Goal: Register for event/course

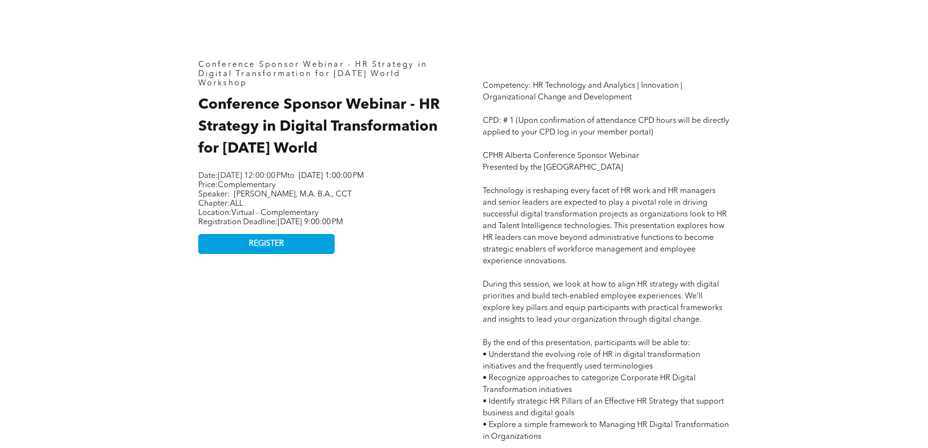
scroll to position [438, 0]
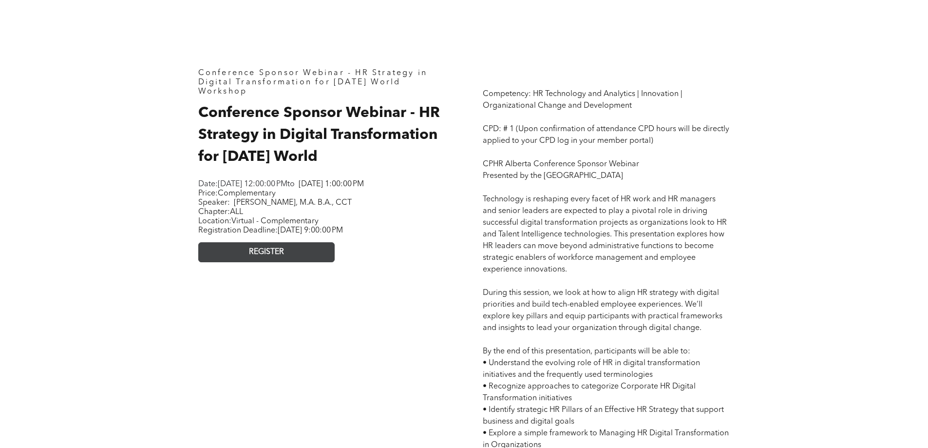
click at [296, 262] on link "REGISTER" at bounding box center [266, 252] width 136 height 20
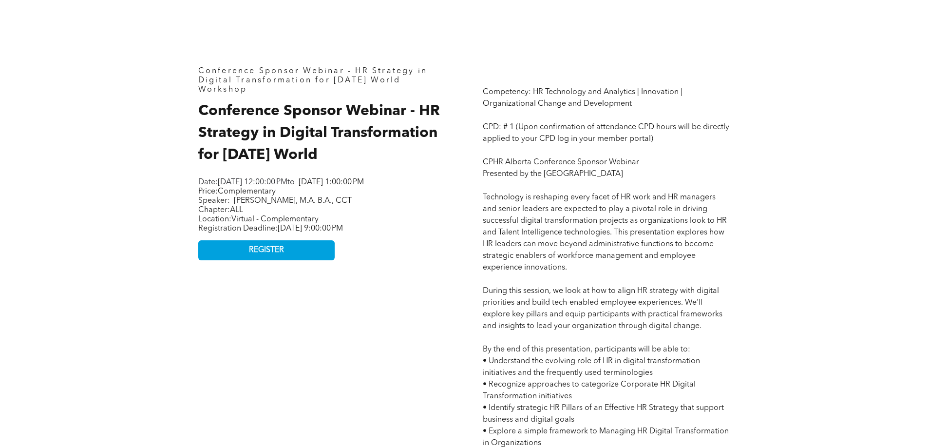
scroll to position [438, 0]
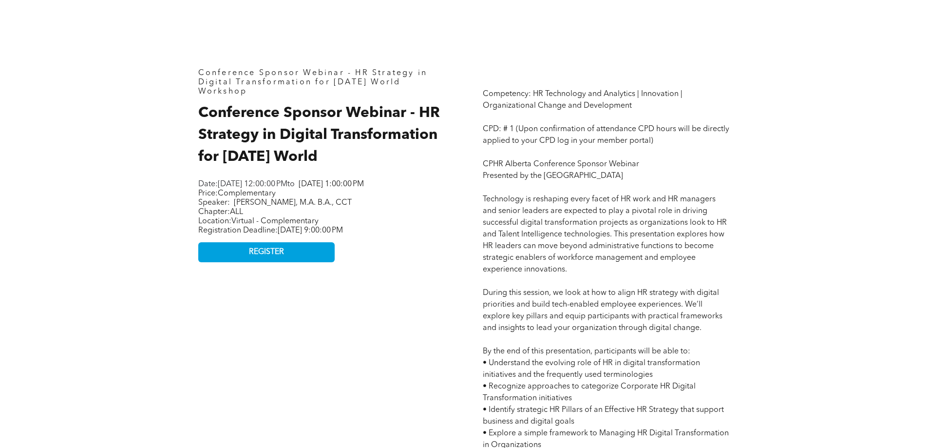
drag, startPoint x: 422, startPoint y: 113, endPoint x: 420, endPoint y: 155, distance: 42.4
click at [420, 155] on h2 "Conference Sponsor Webinar - HR Strategy in Digital Transformation for [DATE] W…" at bounding box center [321, 135] width 247 height 66
copy span "HR Strategy in Digital Transformation for [DATE] World"
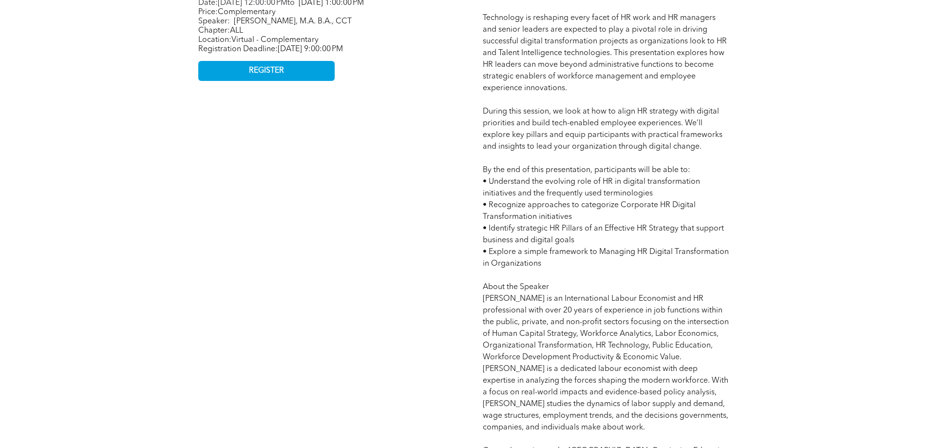
scroll to position [682, 0]
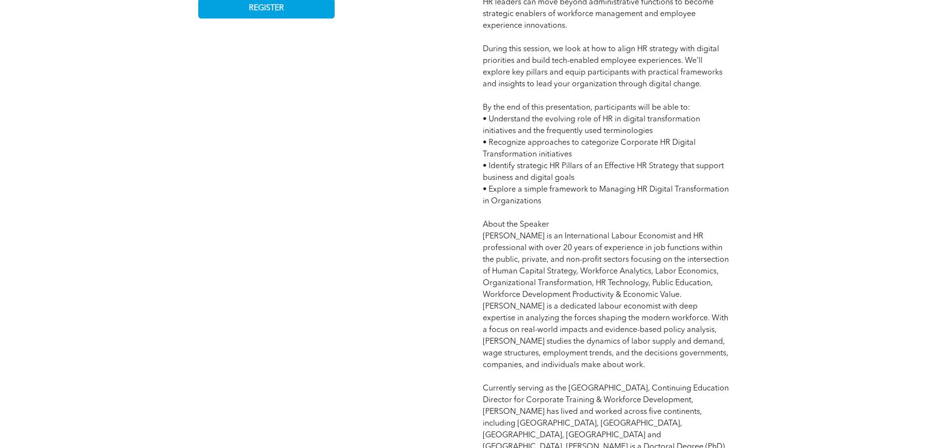
click at [555, 199] on p "Competency: HR Technology and Analytics | Innovation | Organizational Change an…" at bounding box center [606, 166] width 247 height 643
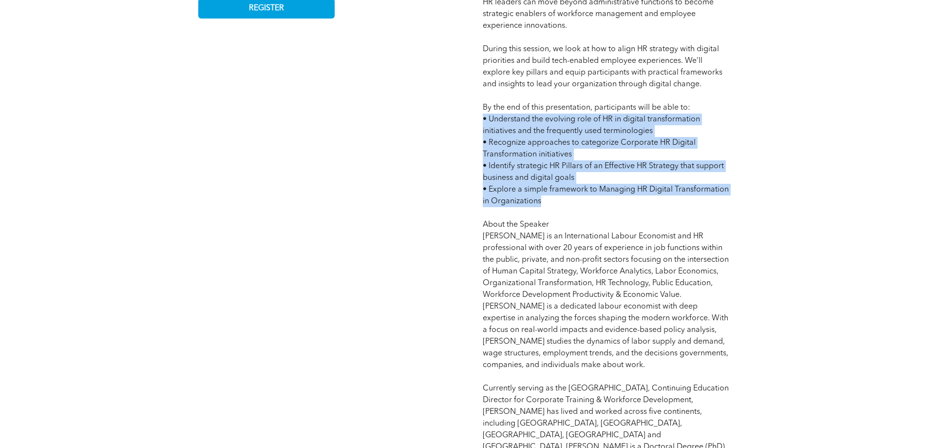
drag, startPoint x: 544, startPoint y: 202, endPoint x: 487, endPoint y: 122, distance: 98.5
click at [484, 123] on p "Competency: HR Technology and Analytics | Innovation | Organizational Change an…" at bounding box center [606, 166] width 247 height 643
copy span "• Understand the evolving role of HR in digital transformation initiatives and …"
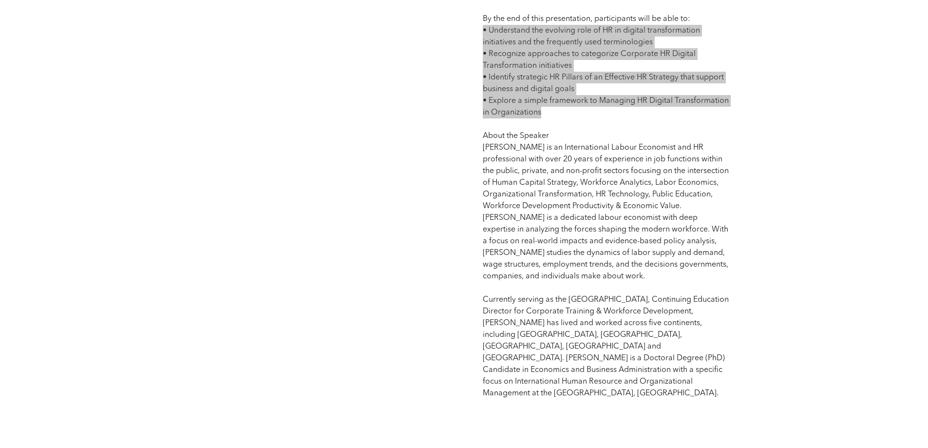
scroll to position [779, 0]
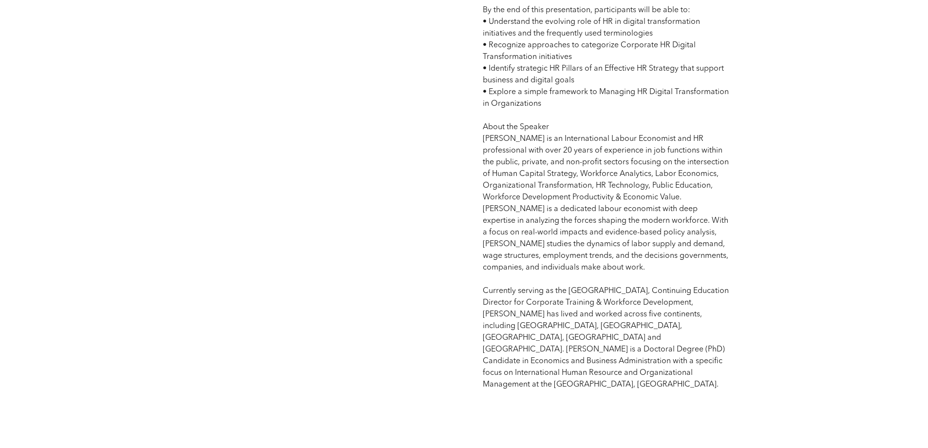
click at [592, 189] on span "Competency: HR Technology and Analytics | Innovation | Organizational Change an…" at bounding box center [606, 68] width 246 height 639
